Goal: Task Accomplishment & Management: Manage account settings

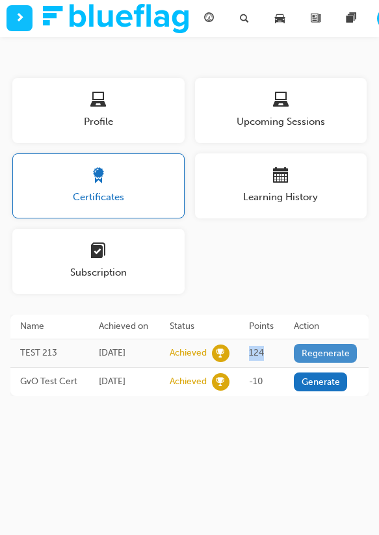
click at [332, 359] on button "Regenerate" at bounding box center [325, 353] width 63 height 19
click at [339, 315] on th "Action" at bounding box center [326, 327] width 85 height 24
click at [336, 359] on button "Regenerate" at bounding box center [325, 353] width 63 height 19
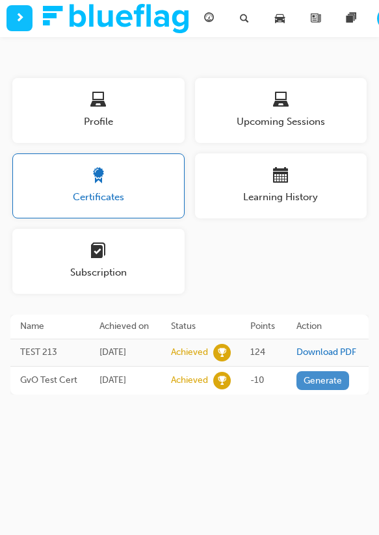
click at [333, 390] on button "Generate" at bounding box center [323, 380] width 53 height 19
click at [303, 270] on div "Profile Upcoming Sessions Certificates Learning History Subscription" at bounding box center [189, 191] width 365 height 226
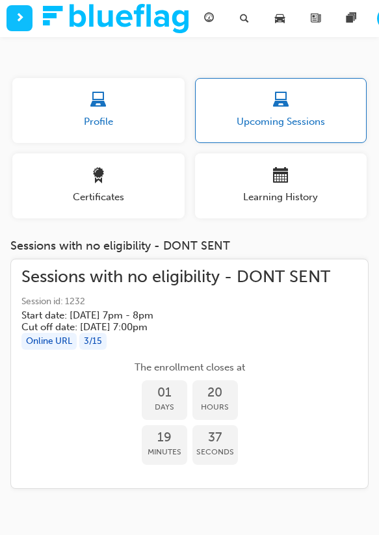
click at [111, 127] on span "Profile" at bounding box center [98, 121] width 172 height 15
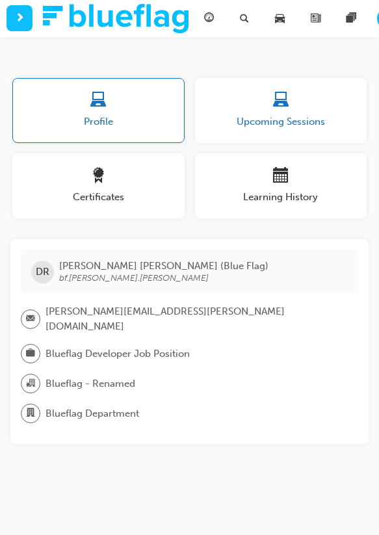
click at [228, 128] on span "Upcoming Sessions" at bounding box center [281, 121] width 172 height 15
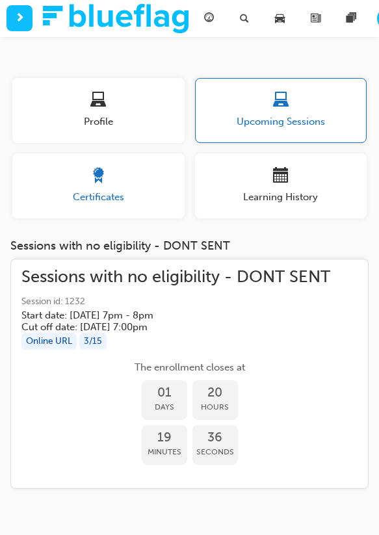
click at [148, 171] on div "button" at bounding box center [98, 178] width 172 height 20
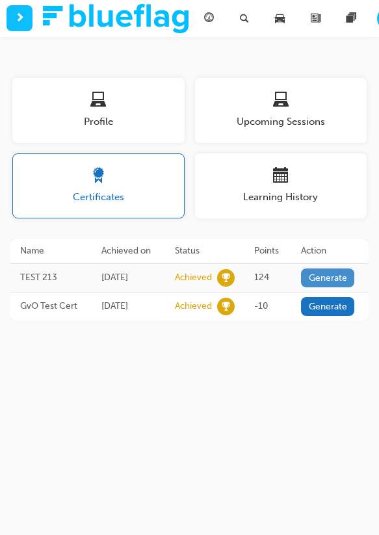
click at [343, 280] on button "Generate" at bounding box center [327, 278] width 53 height 19
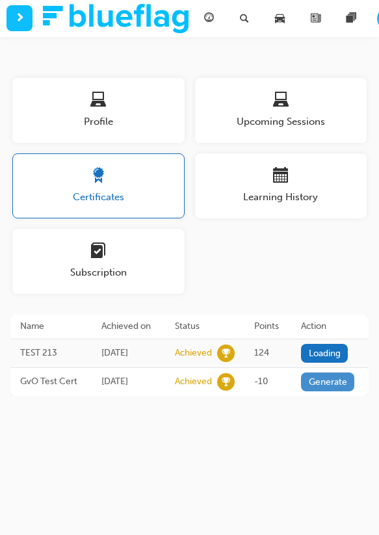
click at [334, 388] on button "Generate" at bounding box center [327, 382] width 53 height 19
